Goal: Use online tool/utility: Utilize a website feature to perform a specific function

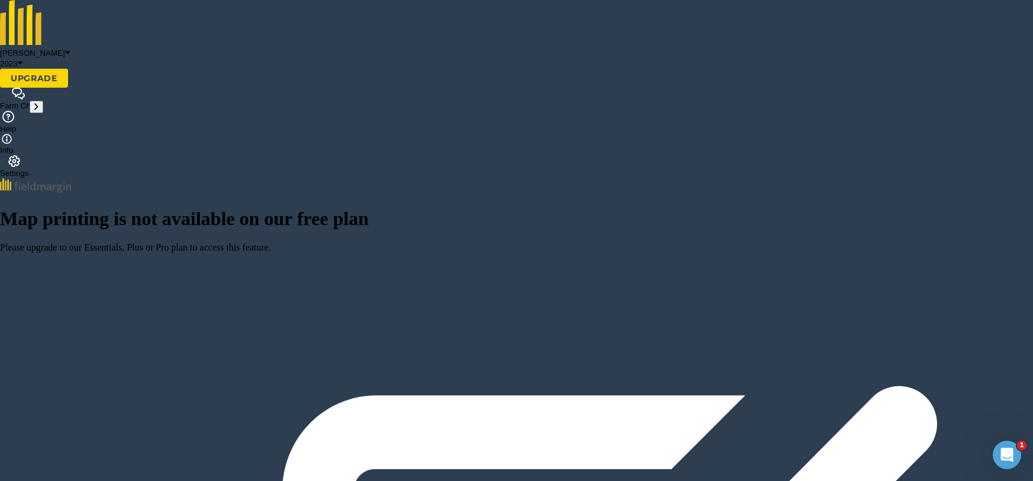
click at [37, 111] on icon at bounding box center [36, 106] width 4 height 9
type input "0.9/day"
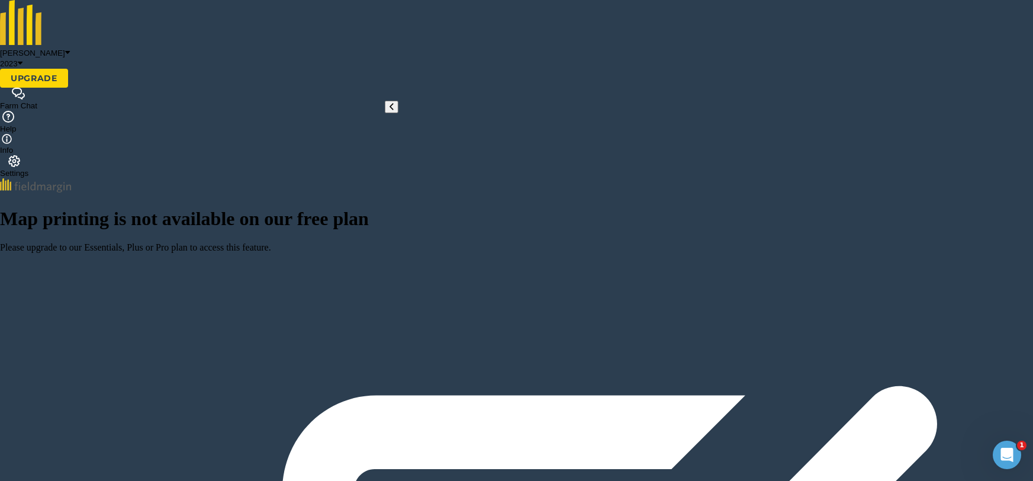
type input "half"
